Goal: Task Accomplishment & Management: Use online tool/utility

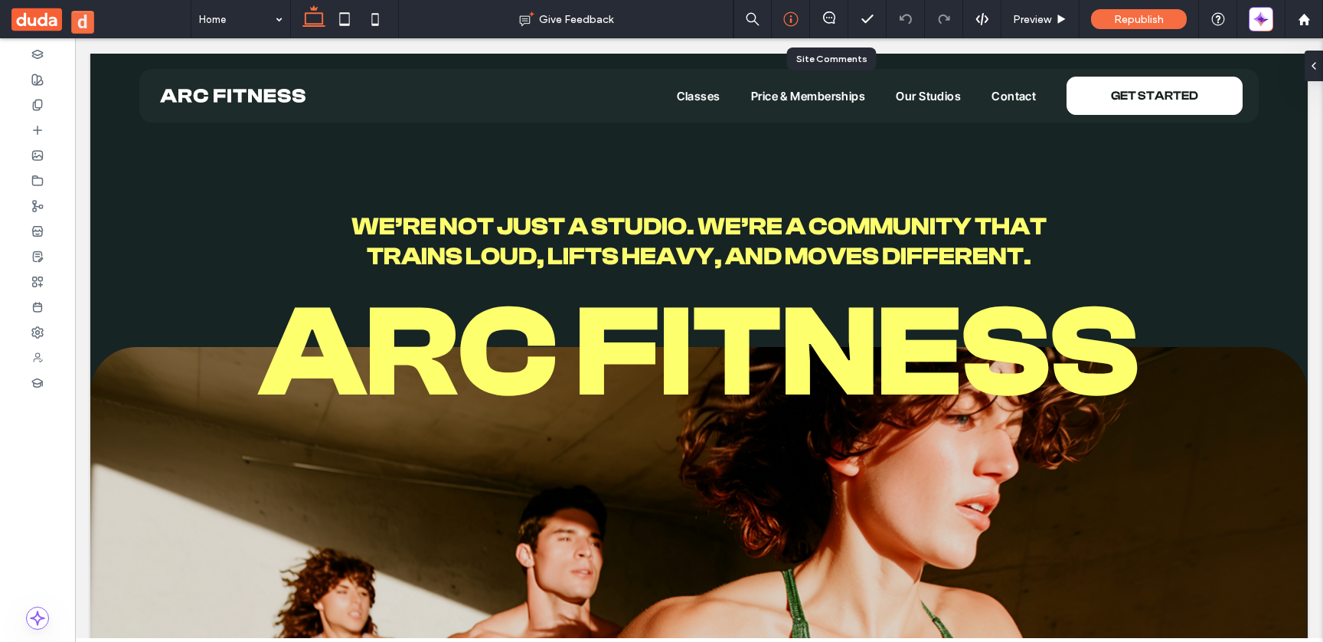
click at [794, 21] on icon at bounding box center [790, 18] width 15 height 15
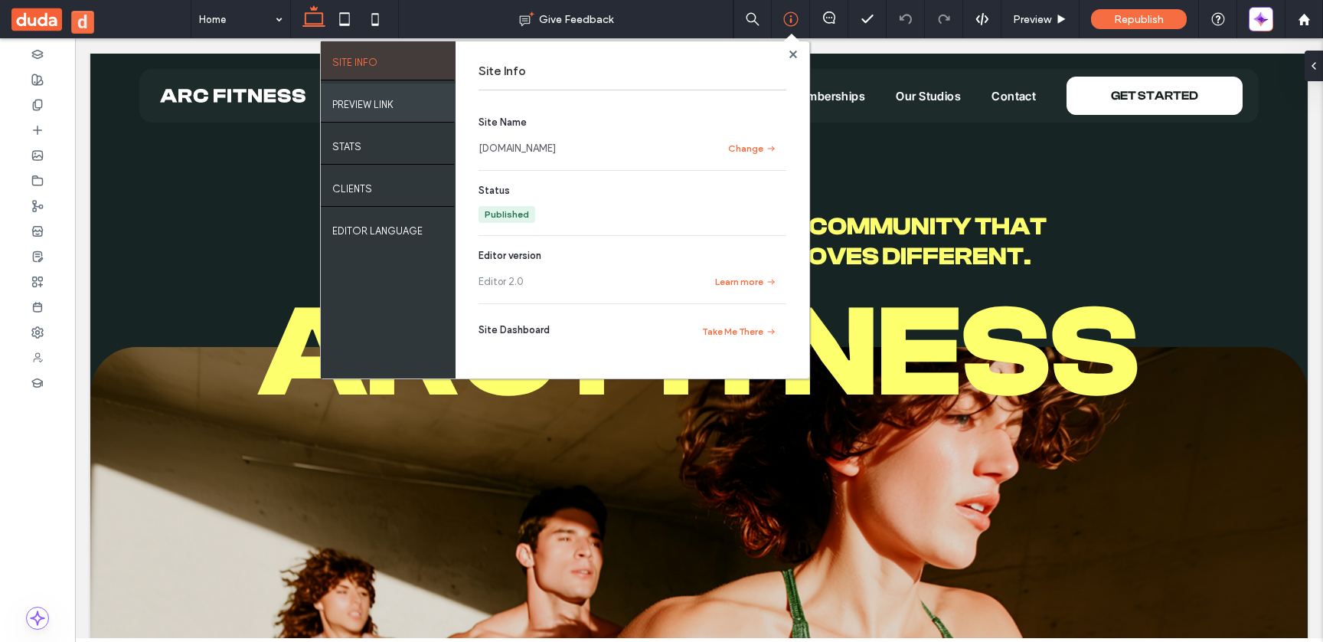
click at [427, 103] on div "PREVIEW LINK" at bounding box center [388, 102] width 135 height 38
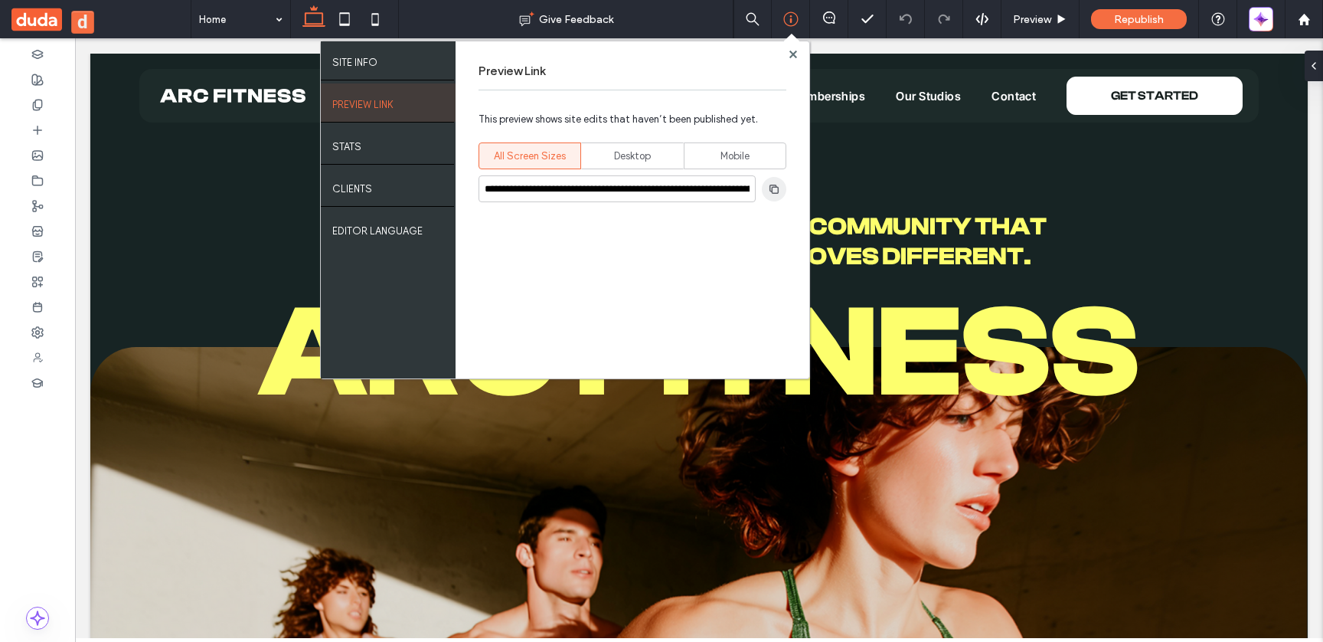
click at [770, 189] on use "button" at bounding box center [774, 188] width 9 height 9
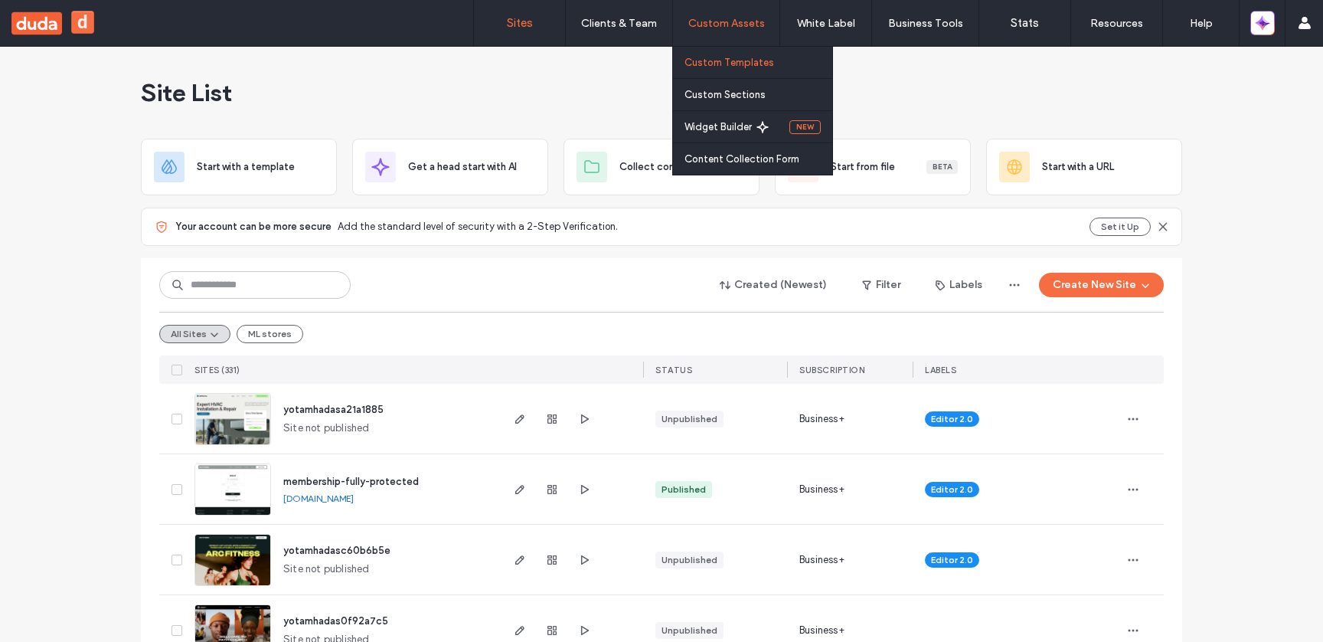
click at [756, 52] on link "Custom Templates" at bounding box center [759, 62] width 148 height 31
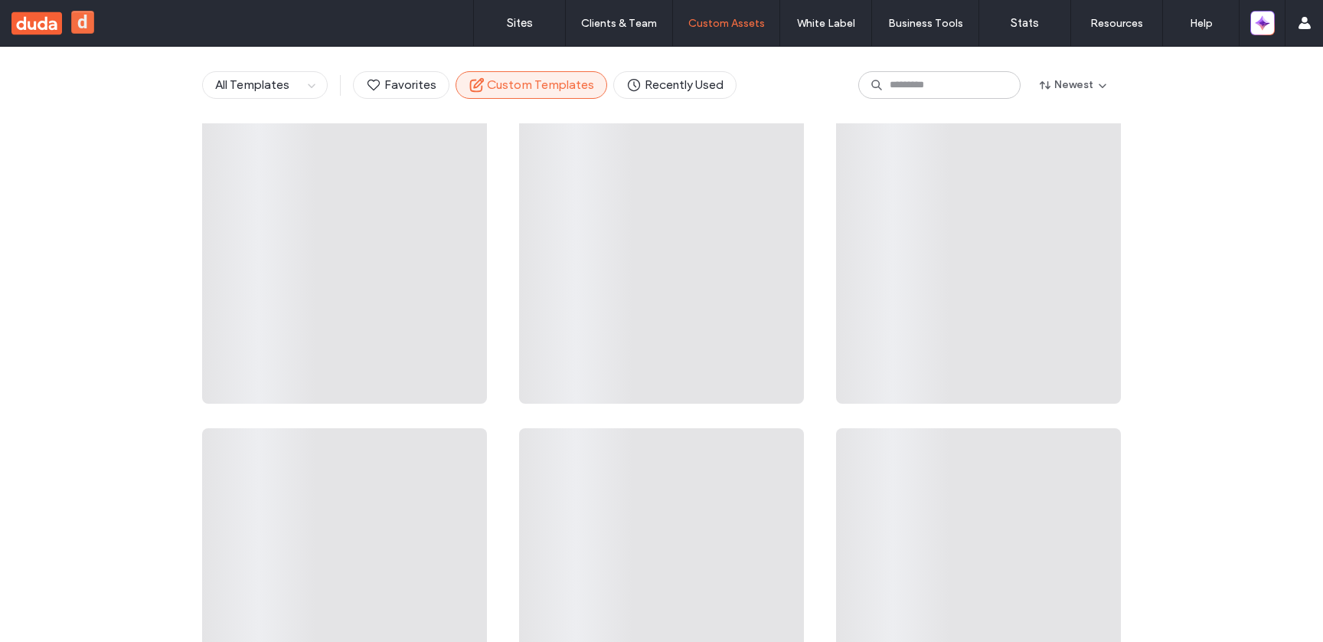
scroll to position [23, 0]
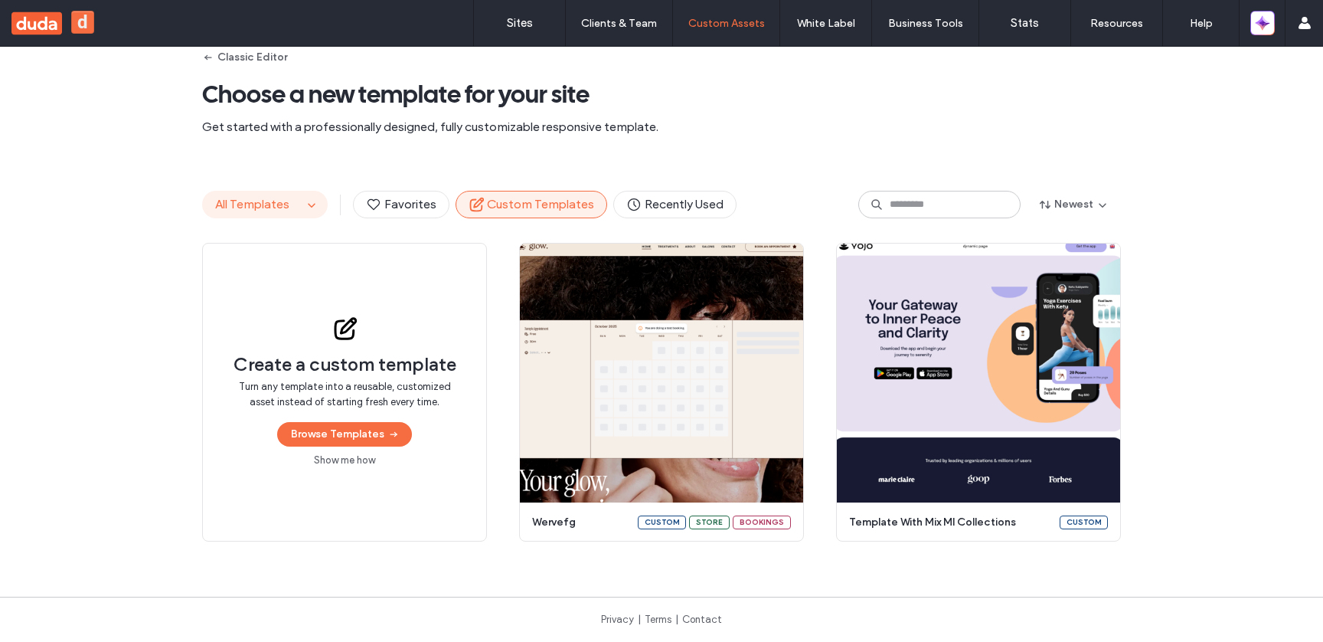
click at [273, 199] on span "All Templates" at bounding box center [252, 204] width 74 height 15
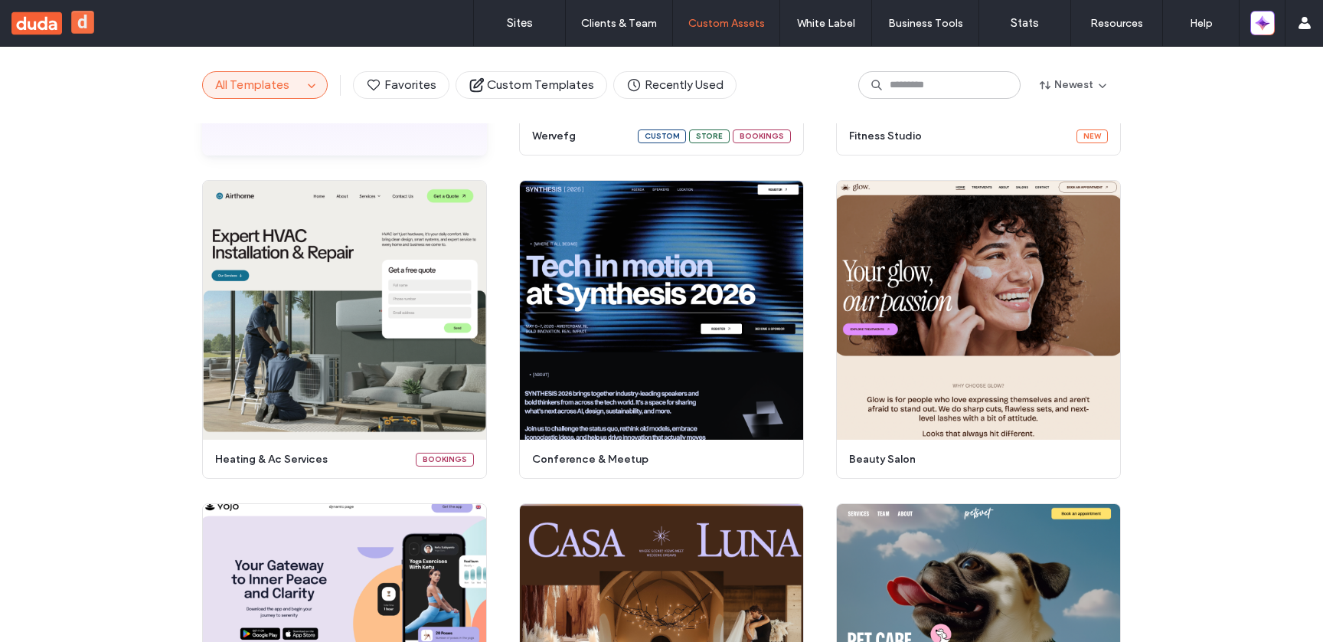
scroll to position [158, 0]
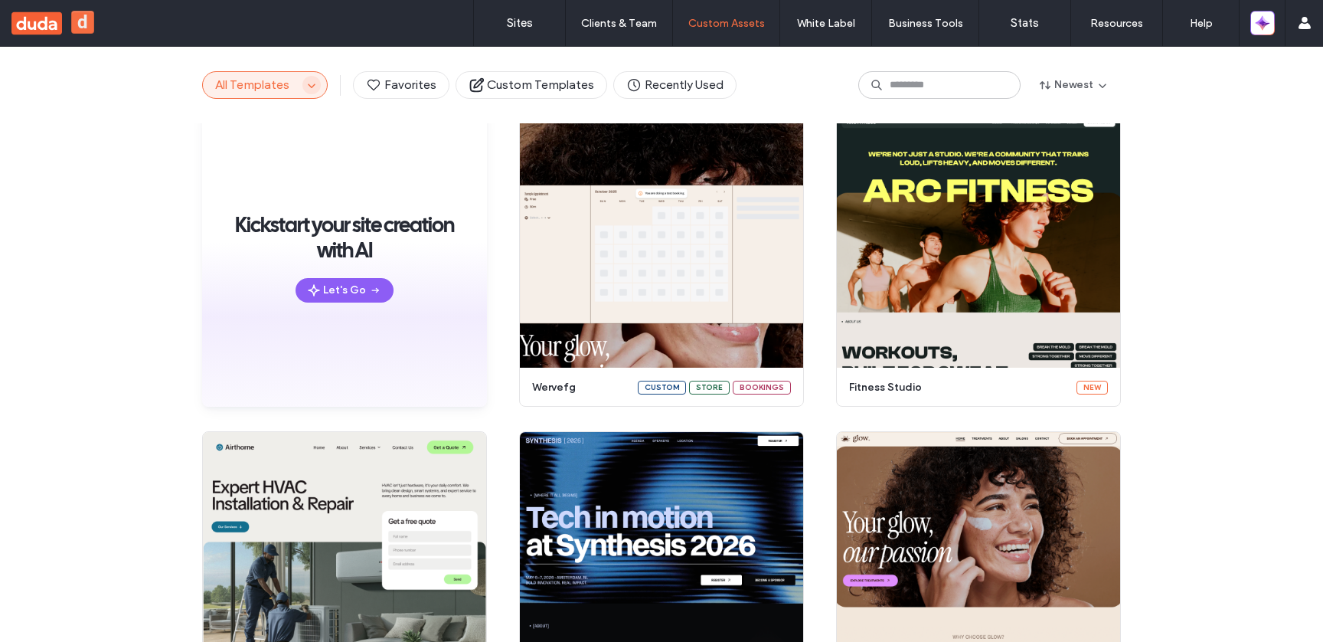
click at [307, 91] on span "button" at bounding box center [311, 85] width 18 height 18
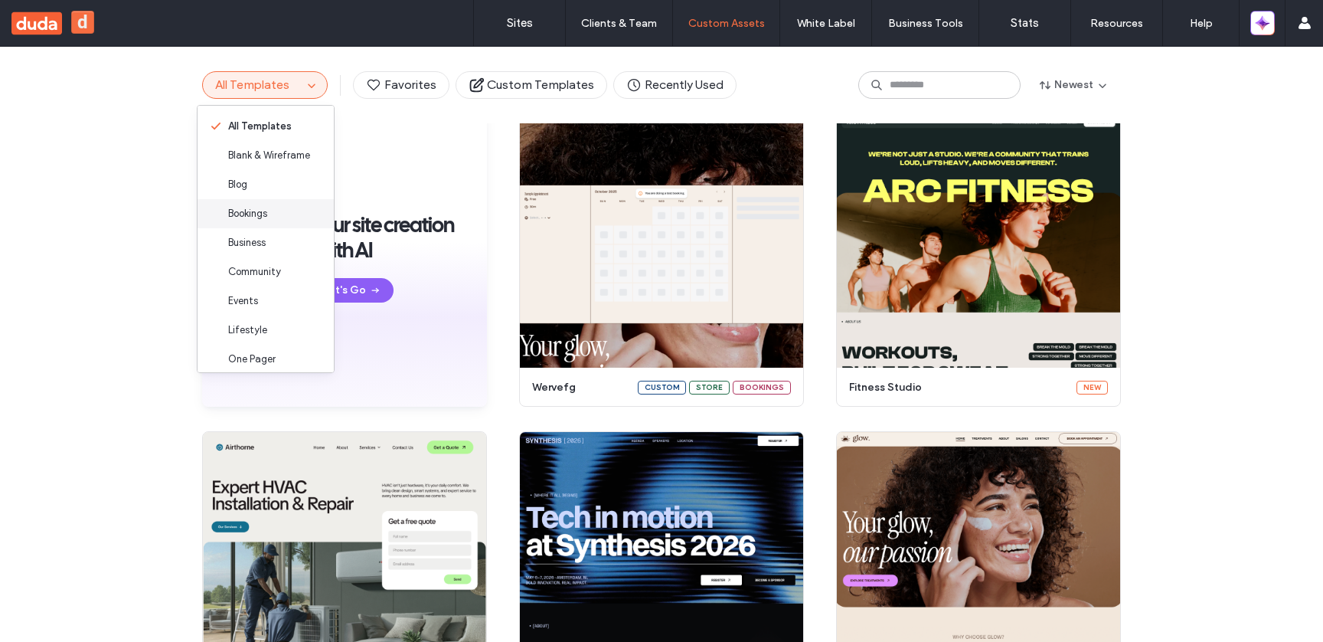
click at [281, 219] on div "Bookings" at bounding box center [266, 213] width 136 height 29
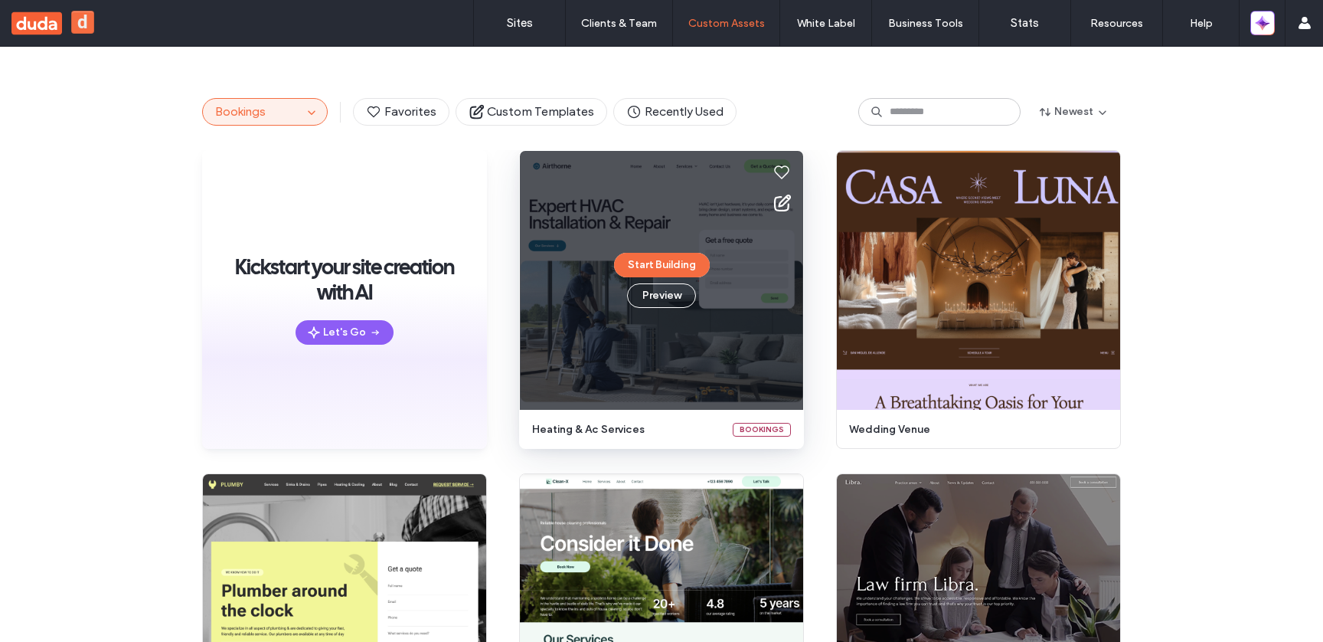
scroll to position [25, 0]
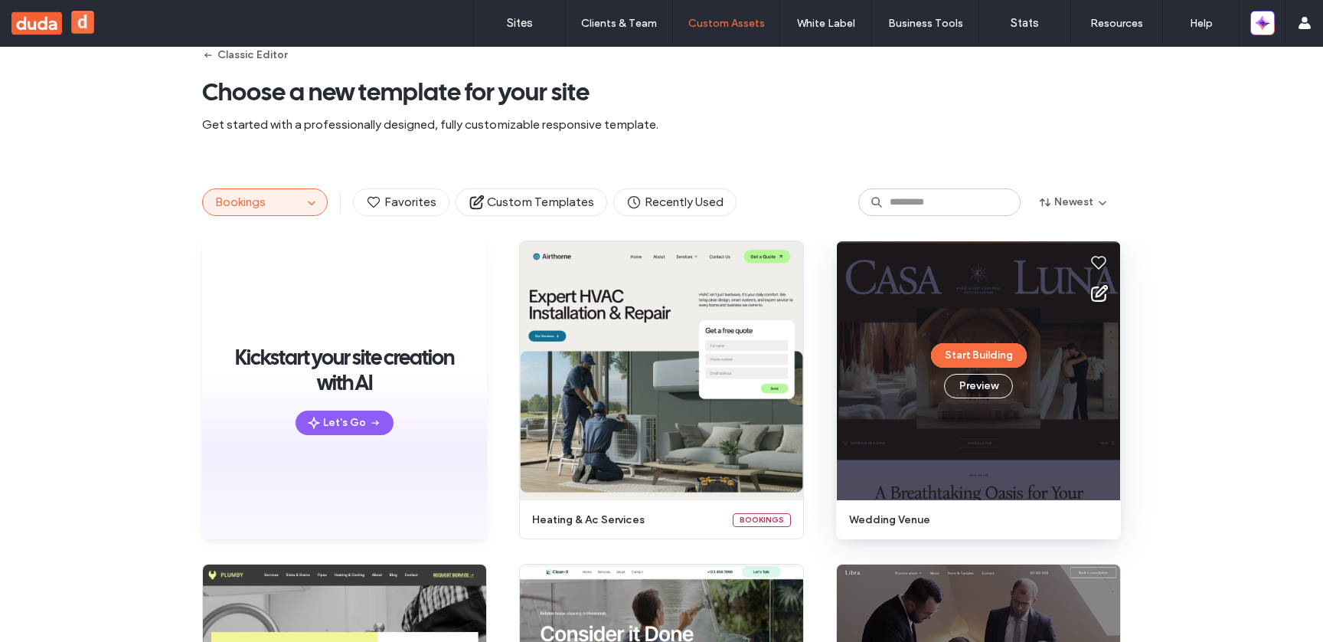
click at [920, 522] on span "wedding venue" at bounding box center [974, 519] width 250 height 15
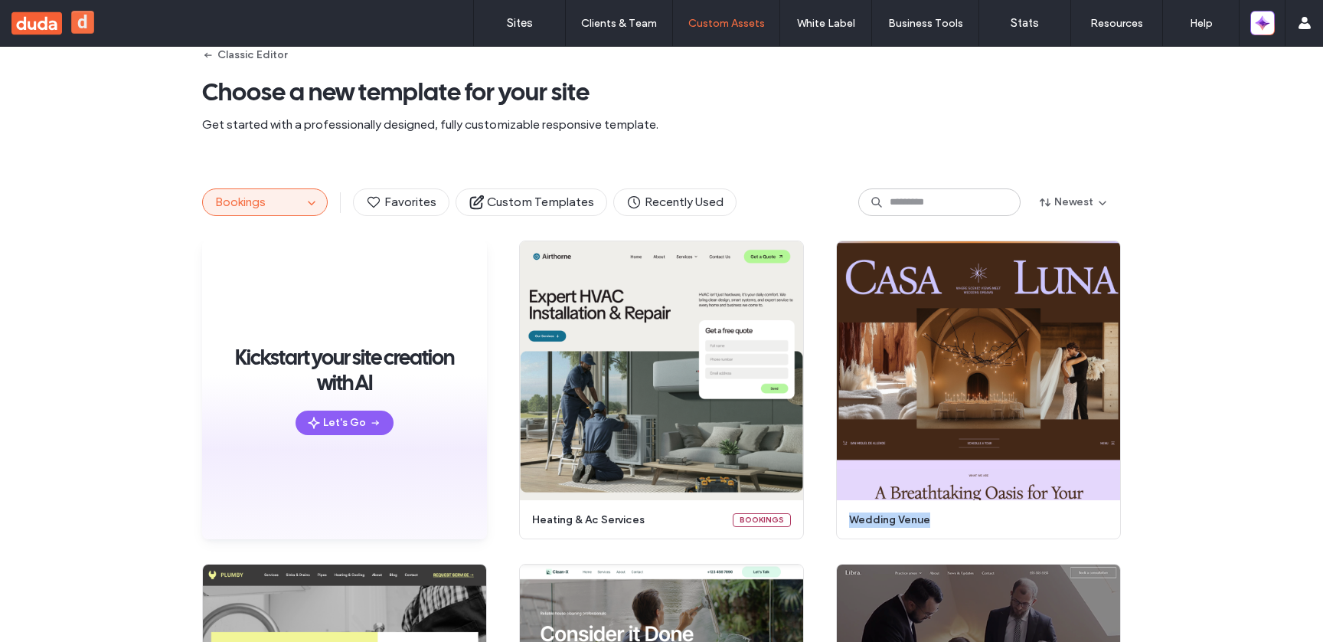
copy div "wedding venue"
click at [527, 21] on label "Sites" at bounding box center [520, 23] width 26 height 14
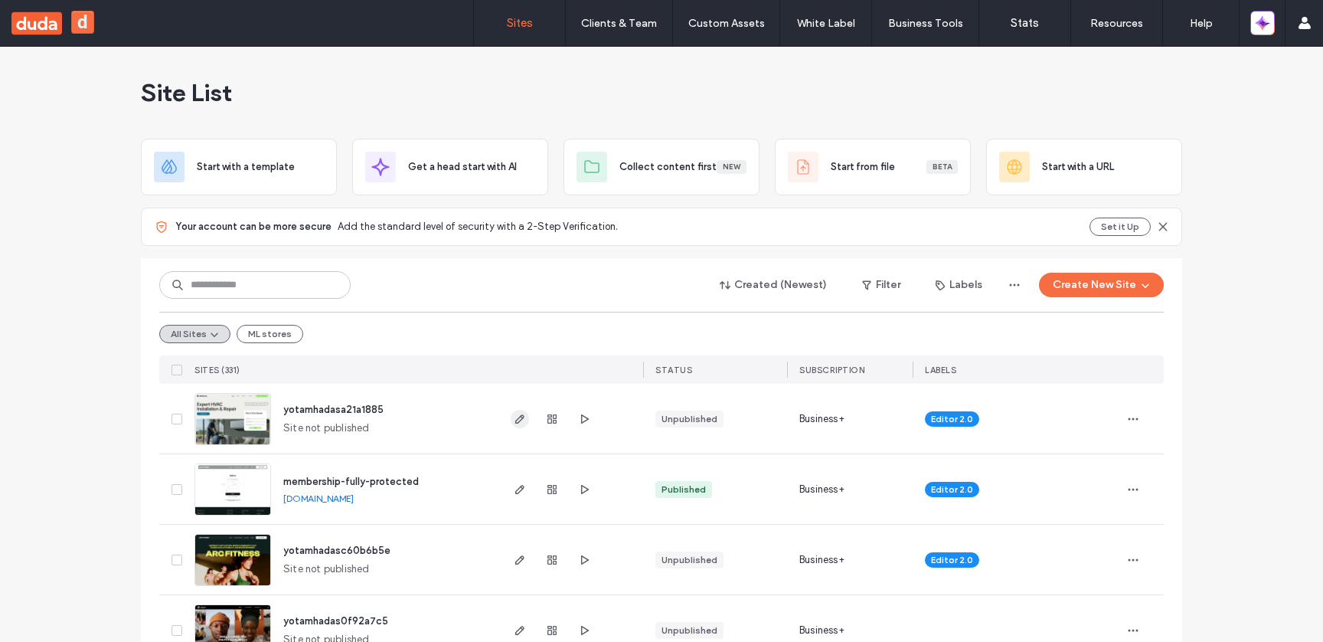
click at [518, 417] on icon "button" at bounding box center [520, 419] width 12 height 12
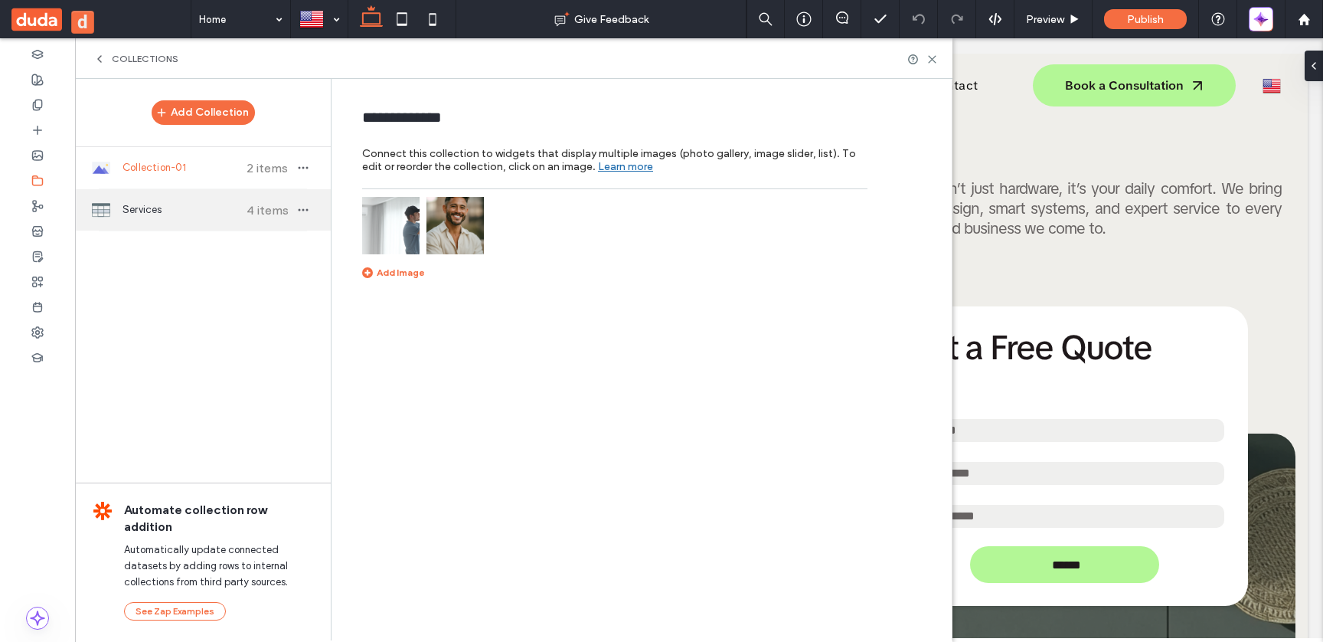
click at [211, 216] on span "Services" at bounding box center [180, 209] width 114 height 15
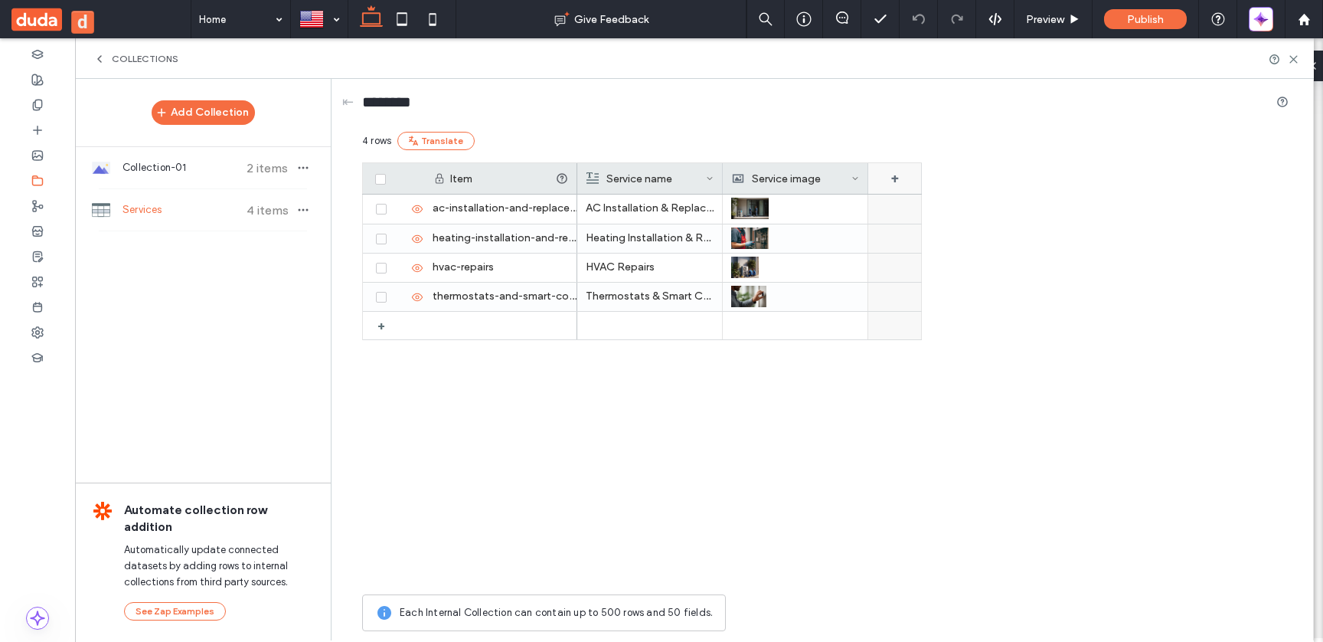
click at [894, 172] on div "+" at bounding box center [895, 178] width 54 height 31
click at [943, 240] on div "Rich Text" at bounding box center [952, 238] width 149 height 15
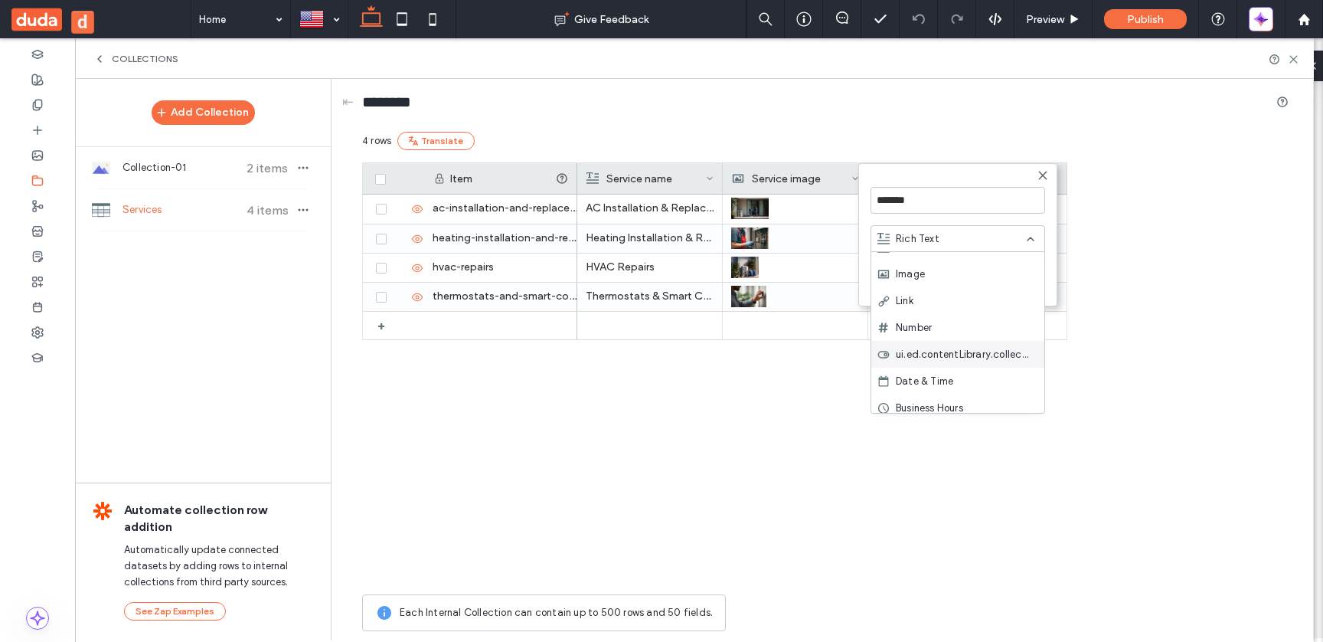
scroll to position [241, 0]
click at [990, 375] on div "Multi-select" at bounding box center [957, 372] width 173 height 27
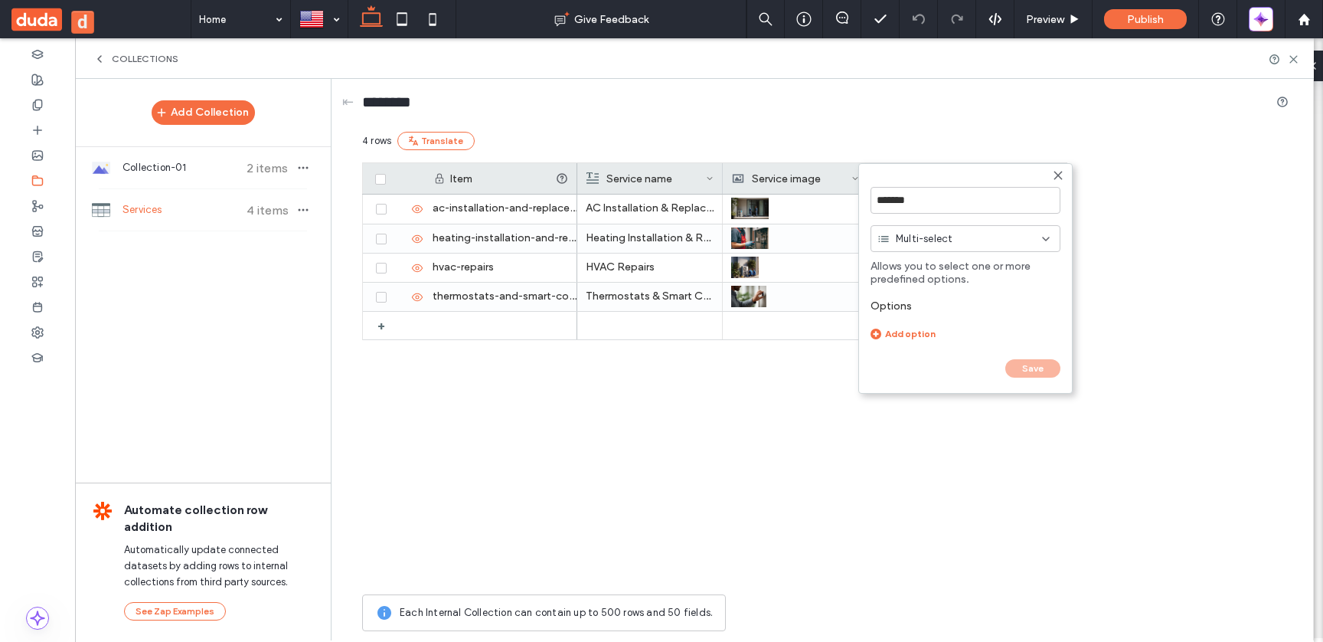
click at [920, 329] on div "Add option" at bounding box center [966, 333] width 190 height 11
click at [920, 329] on input at bounding box center [945, 333] width 149 height 27
type input "*****"
click at [917, 364] on div "Add option" at bounding box center [966, 360] width 190 height 11
click at [920, 364] on input at bounding box center [945, 368] width 149 height 27
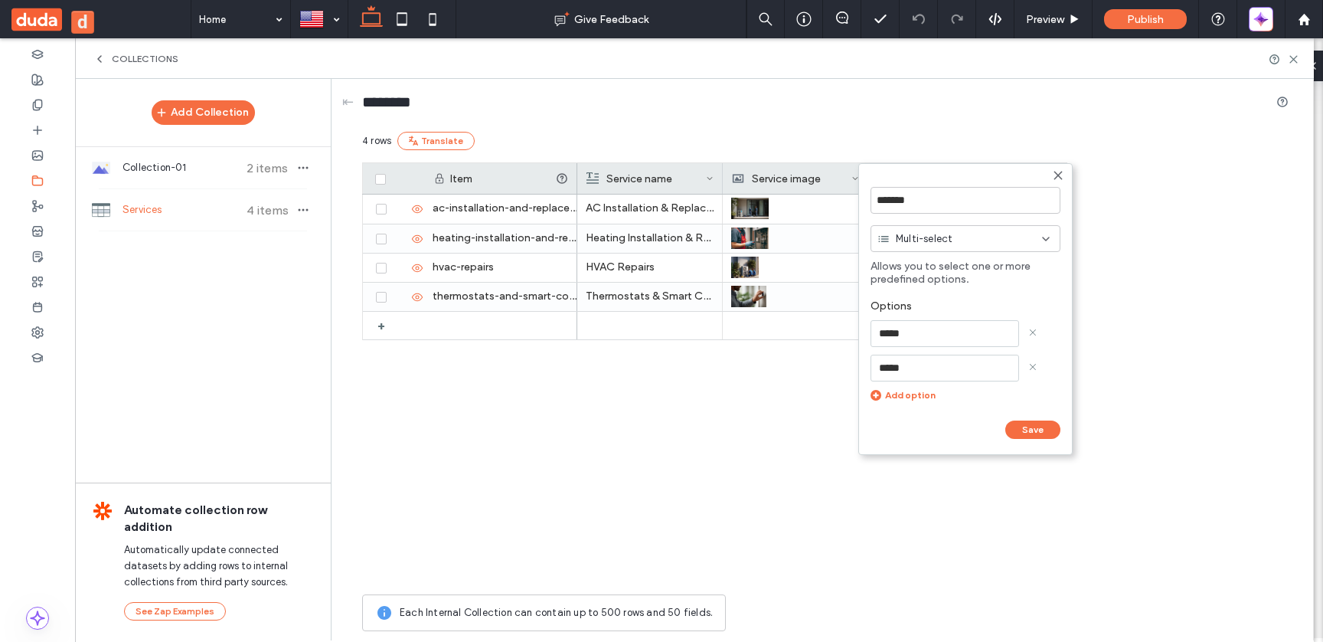
type input "*****"
click at [906, 394] on div "Add option" at bounding box center [966, 394] width 190 height 11
click at [915, 393] on input at bounding box center [945, 402] width 149 height 27
type input "*****"
click at [1020, 460] on button "Save" at bounding box center [1032, 464] width 55 height 18
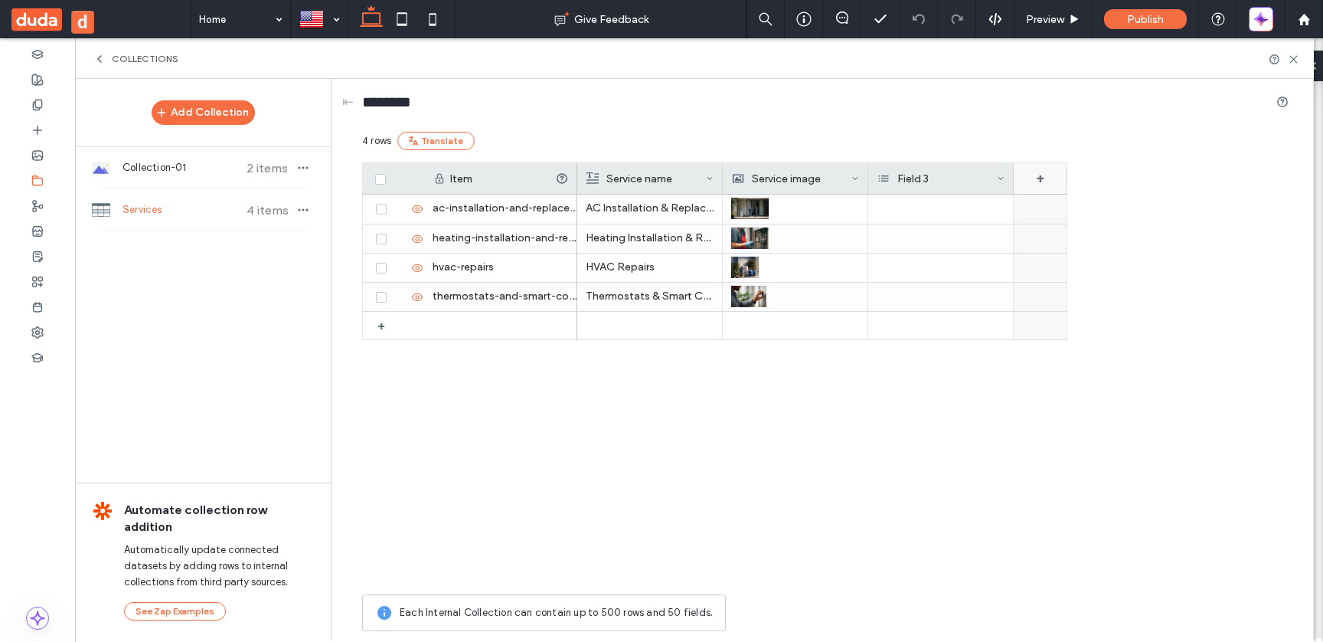
click at [1033, 176] on div "+" at bounding box center [1041, 178] width 54 height 31
click at [1099, 238] on div "Rich Text" at bounding box center [1097, 238] width 149 height 15
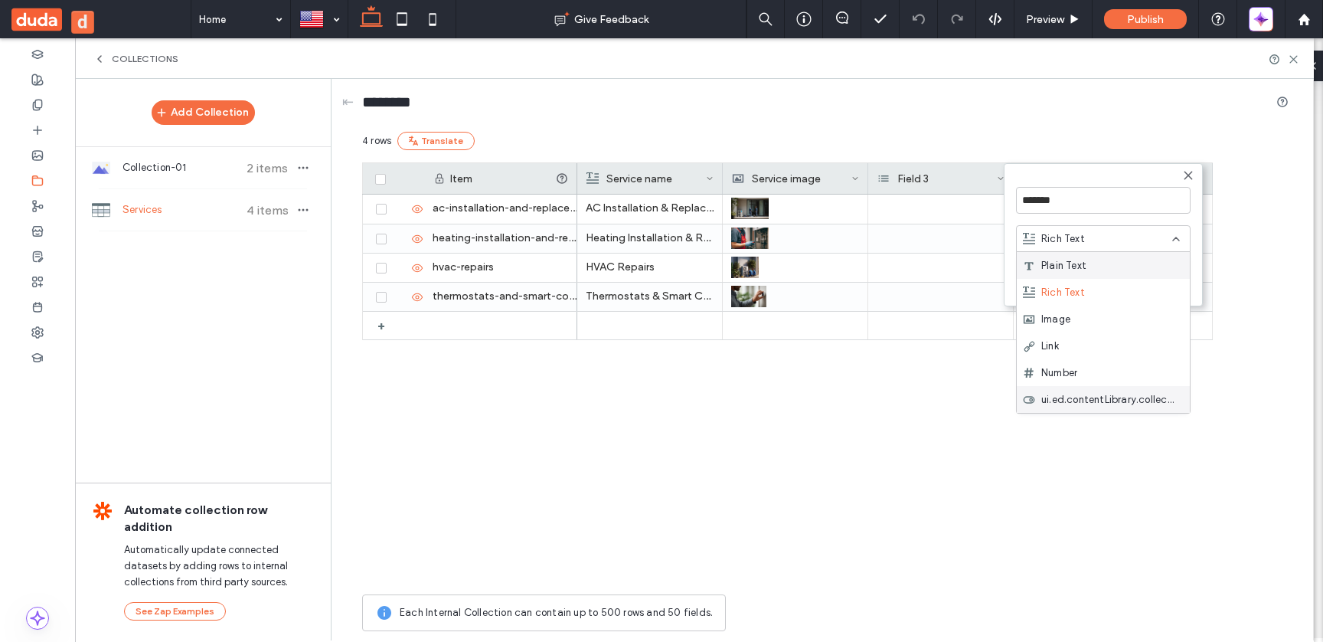
click at [1133, 396] on span "ui.ed.contentLibrary.collections.fields.ToggleSwitch" at bounding box center [1109, 399] width 136 height 15
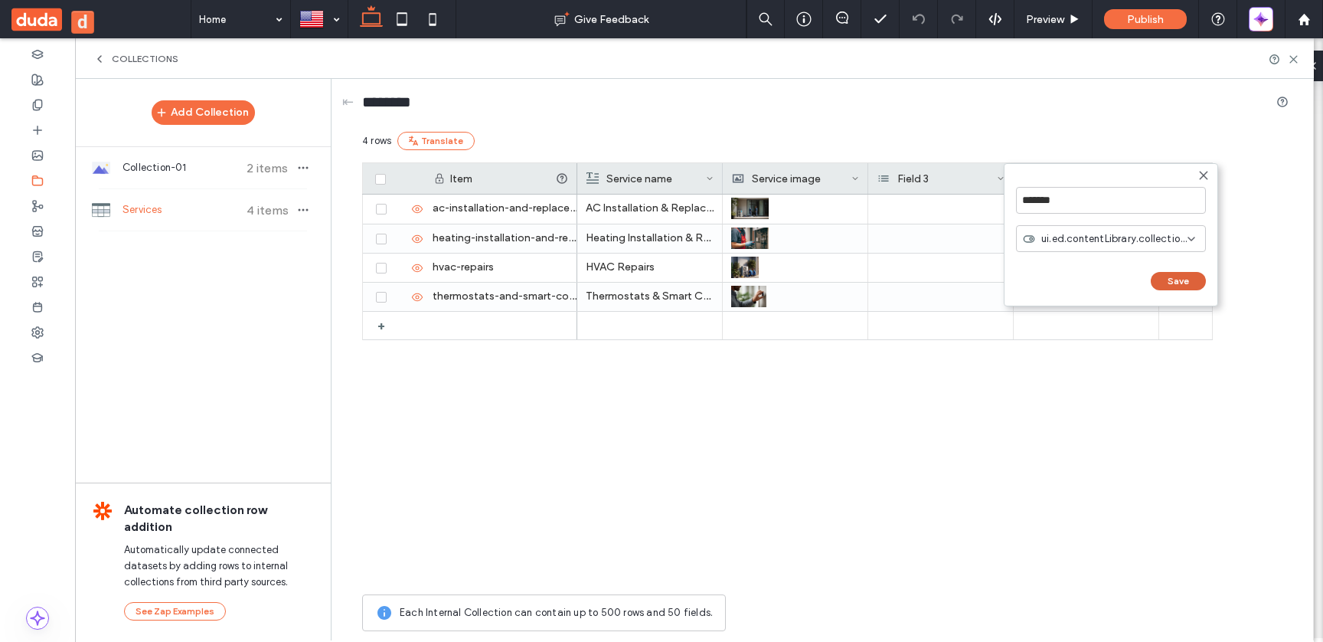
click at [1169, 272] on button "Save" at bounding box center [1178, 281] width 55 height 18
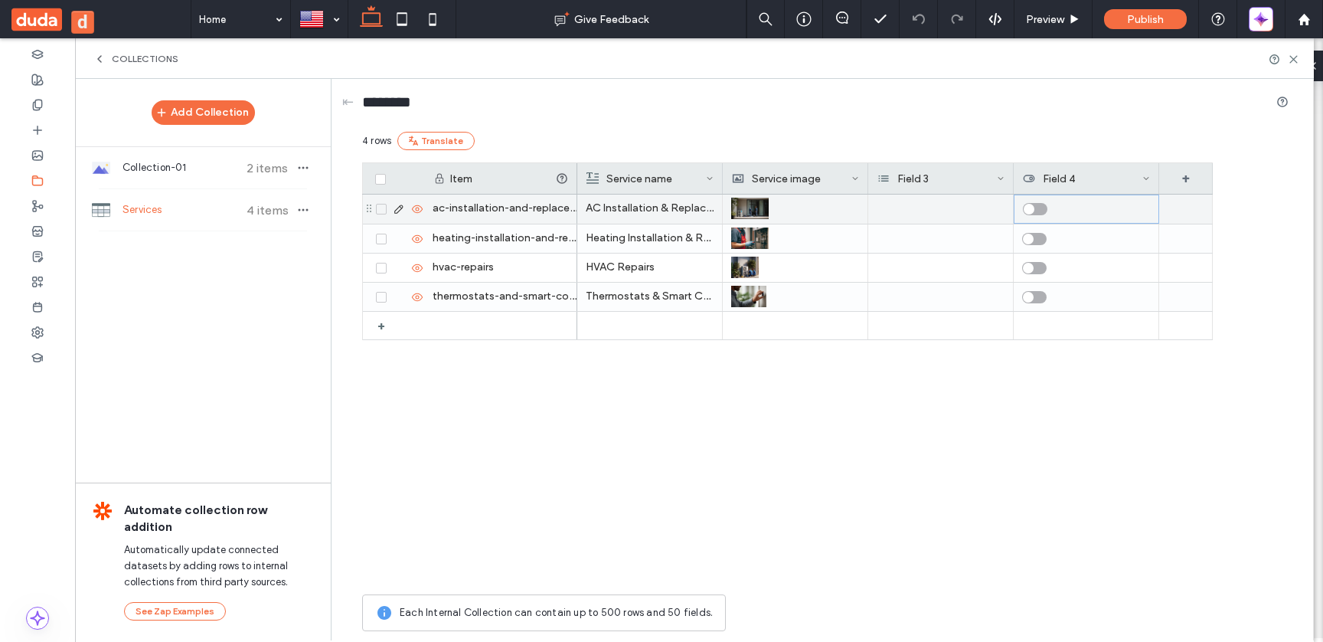
click at [1035, 204] on div "toggle" at bounding box center [1035, 209] width 25 height 12
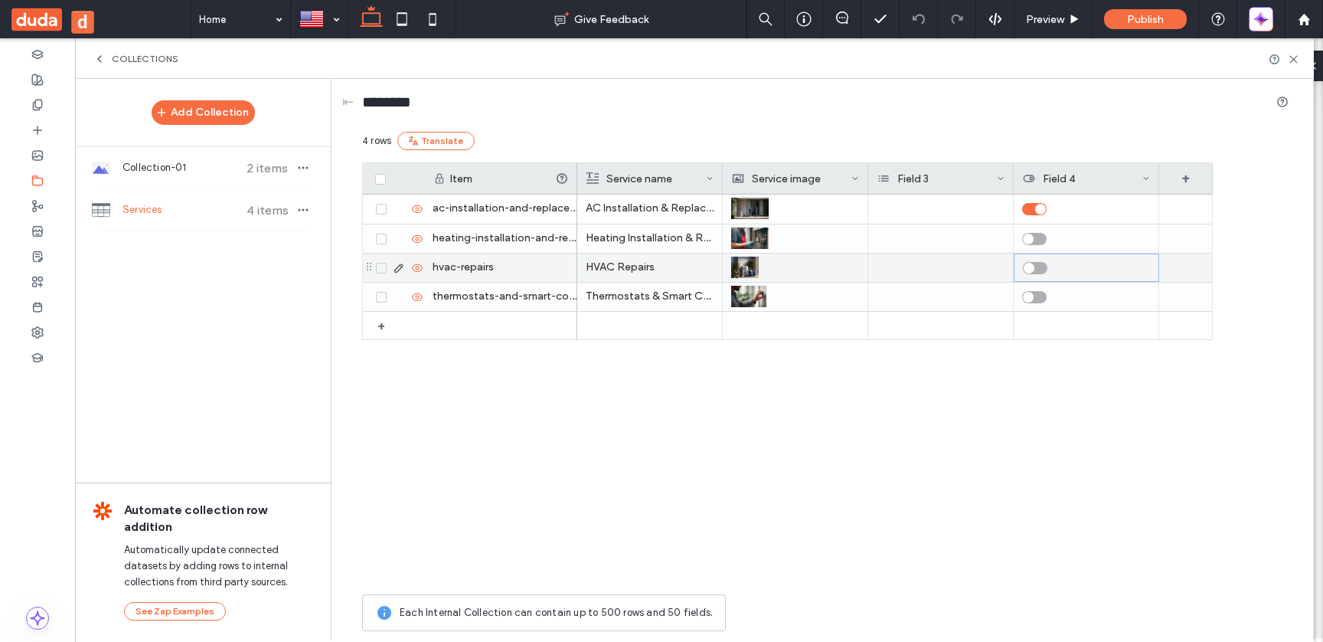
click at [1040, 270] on div "toggle" at bounding box center [1035, 268] width 25 height 12
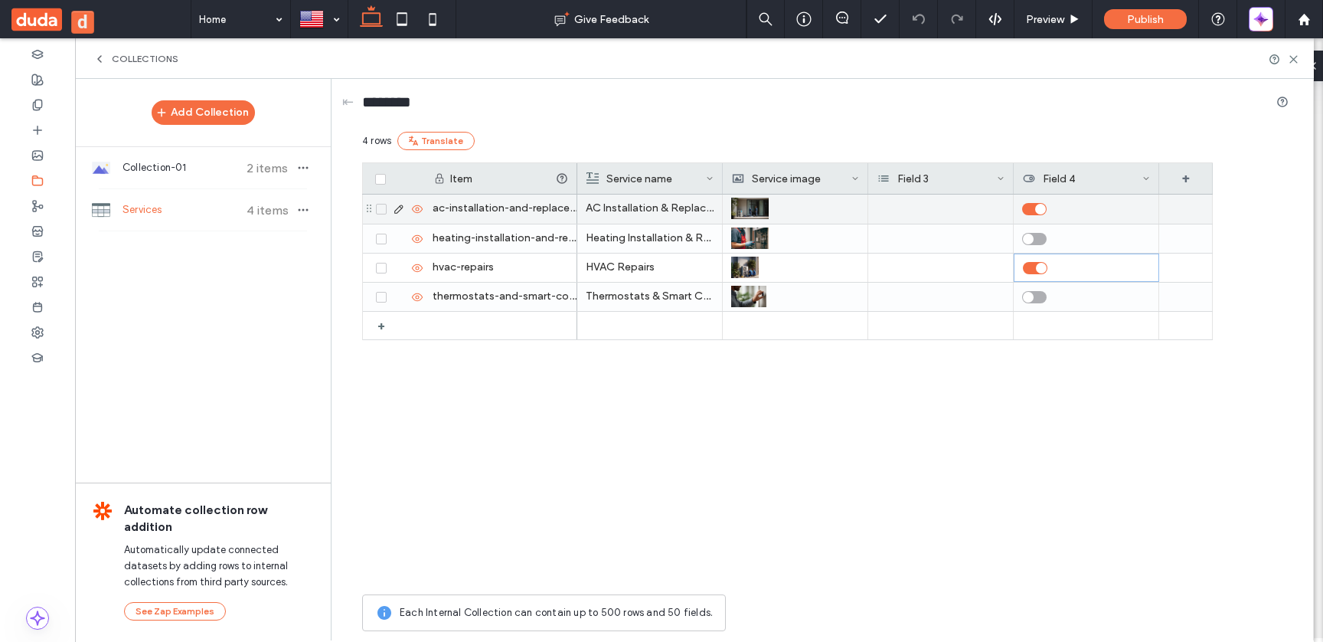
click at [943, 208] on div at bounding box center [940, 208] width 145 height 29
click at [943, 208] on input at bounding box center [927, 206] width 106 height 12
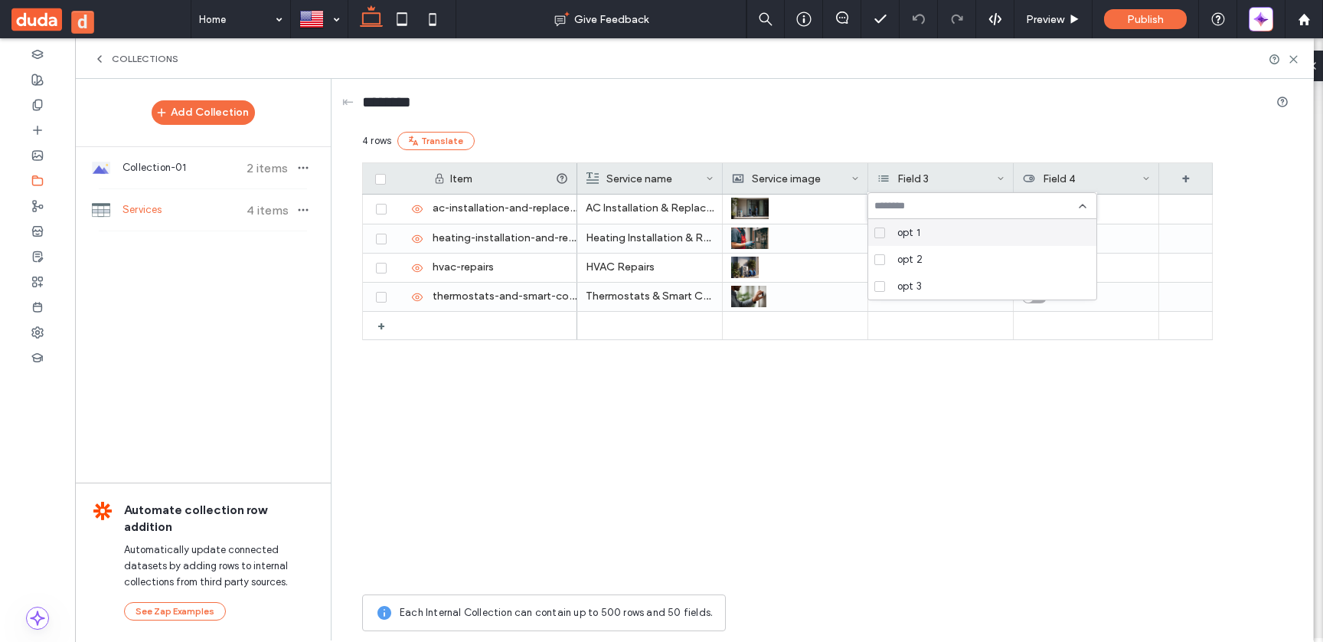
click at [938, 228] on div "opt 1" at bounding box center [987, 232] width 193 height 27
click at [938, 277] on div "opt 3" at bounding box center [987, 286] width 193 height 27
click at [938, 429] on div "AC Installation & Replacement Heating Installation & Replacement HVAC Repairs T…" at bounding box center [895, 390] width 636 height 392
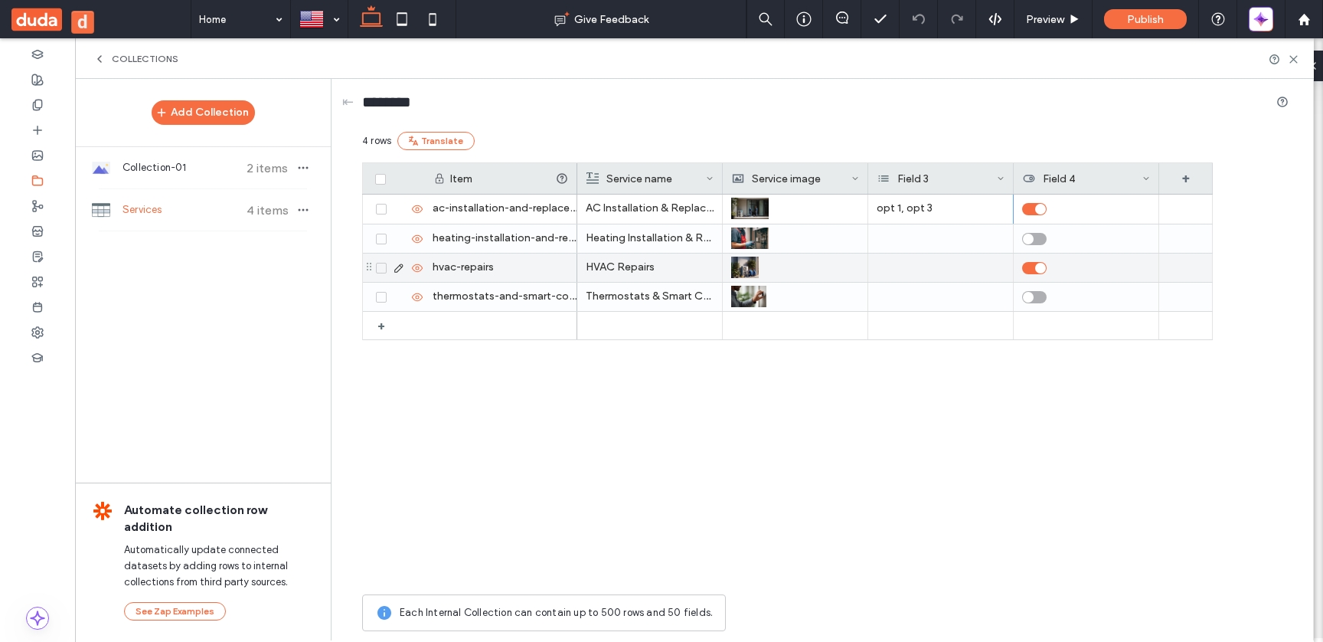
click at [936, 273] on div at bounding box center [940, 267] width 145 height 28
click at [943, 274] on div at bounding box center [983, 264] width 230 height 27
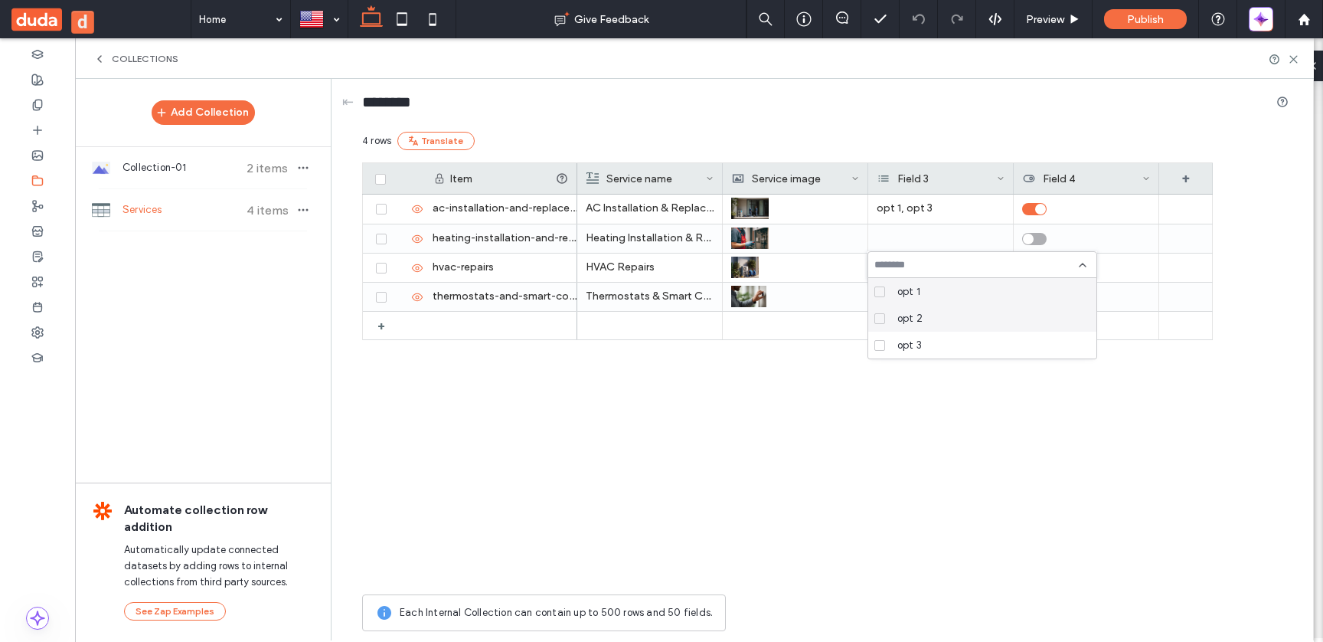
click at [944, 309] on div "opt 2" at bounding box center [987, 318] width 193 height 27
click at [979, 472] on div "AC Installation & Replacement opt 1, opt 3 Heating Installation & Replacement H…" at bounding box center [895, 390] width 636 height 392
click at [897, 183] on div "Field 3" at bounding box center [937, 178] width 119 height 31
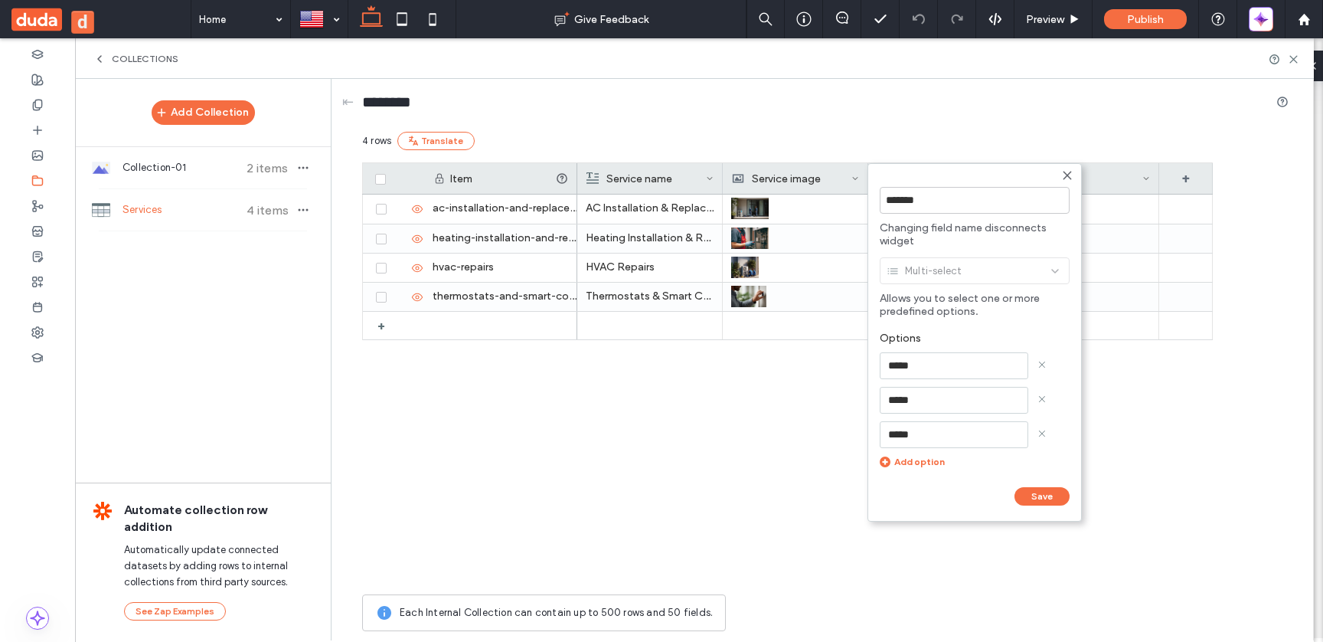
click at [918, 429] on input "*****" at bounding box center [954, 434] width 149 height 27
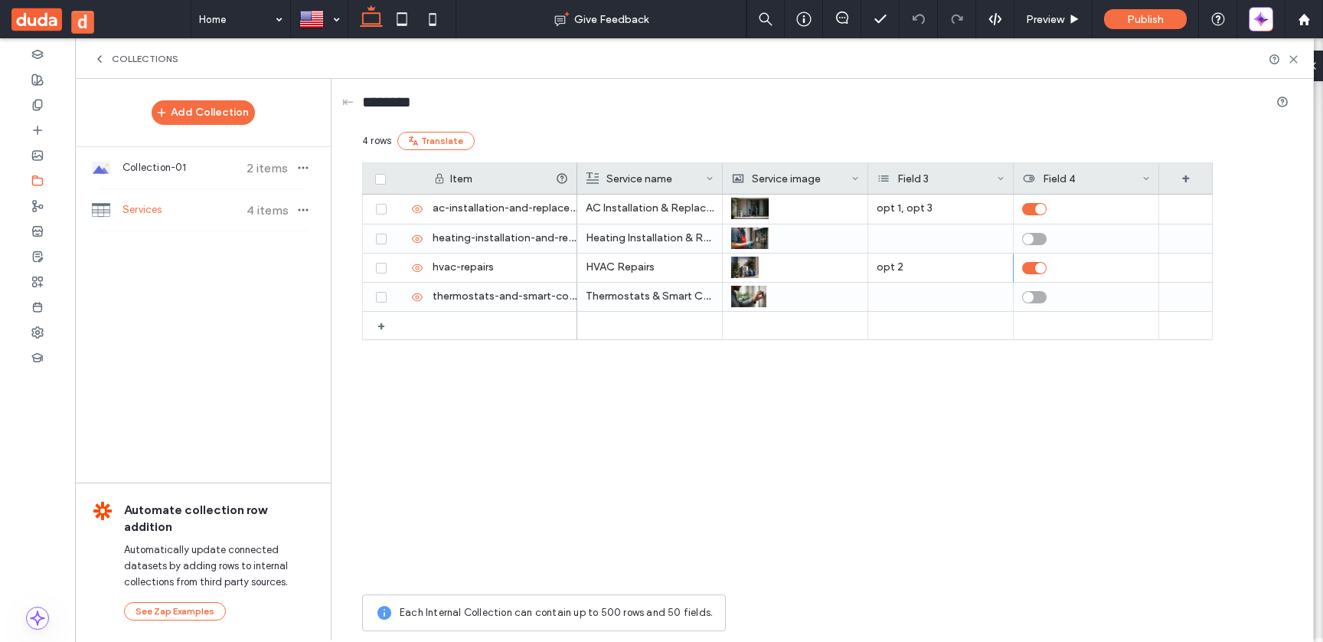
click at [704, 423] on div "AC Installation & Replacement opt 1, opt 3 Heating Installation & Replacement H…" at bounding box center [895, 390] width 636 height 392
